Goal: Information Seeking & Learning: Understand process/instructions

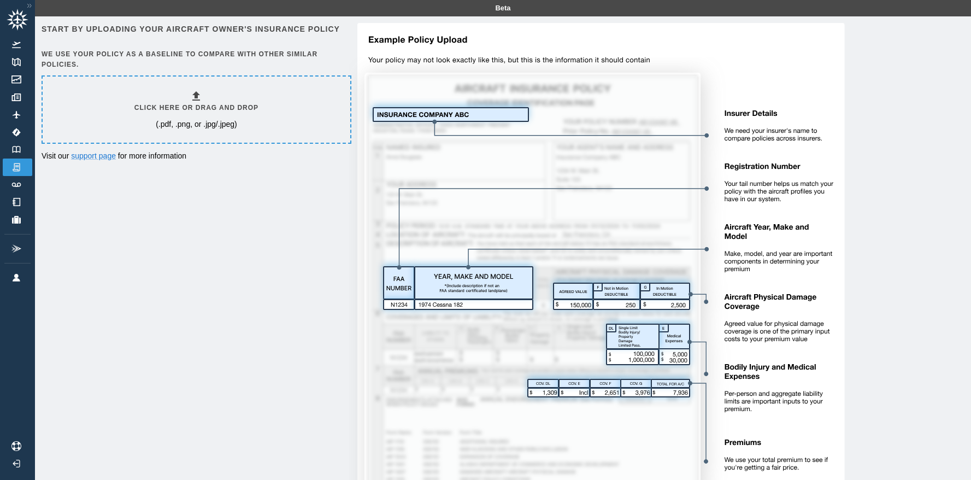
click at [390, 114] on img at bounding box center [597, 278] width 496 height 511
click at [435, 302] on img at bounding box center [597, 278] width 496 height 511
click at [215, 109] on h6 "Click here or drag and drop" at bounding box center [196, 108] width 124 height 10
click at [93, 157] on link "support page" at bounding box center [93, 155] width 45 height 9
click at [586, 301] on img at bounding box center [597, 278] width 496 height 511
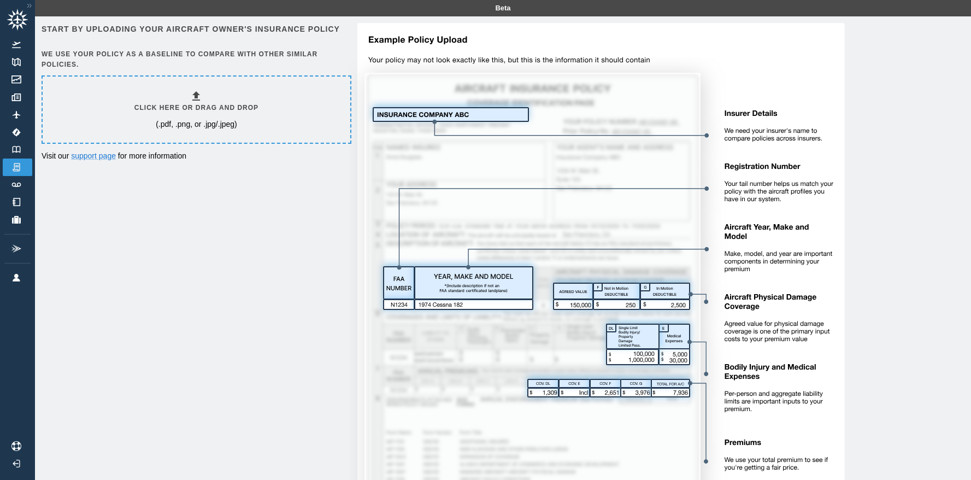
click at [164, 111] on h6 "Click here or drag and drop" at bounding box center [196, 108] width 124 height 10
click at [411, 111] on img at bounding box center [597, 278] width 496 height 511
